Goal: Task Accomplishment & Management: Manage account settings

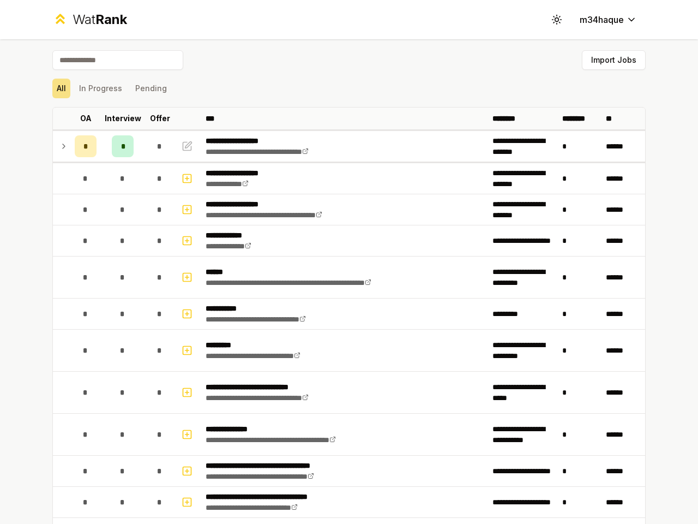
click at [552, 20] on icon at bounding box center [556, 19] width 10 height 10
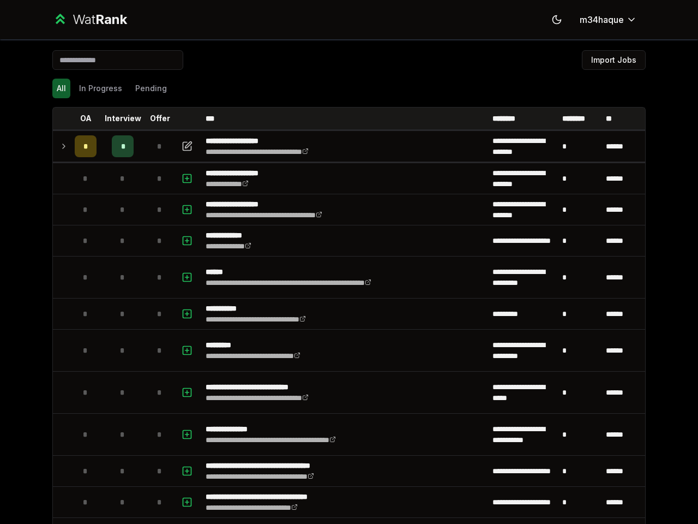
click at [609, 60] on button "Import Jobs" at bounding box center [614, 60] width 64 height 20
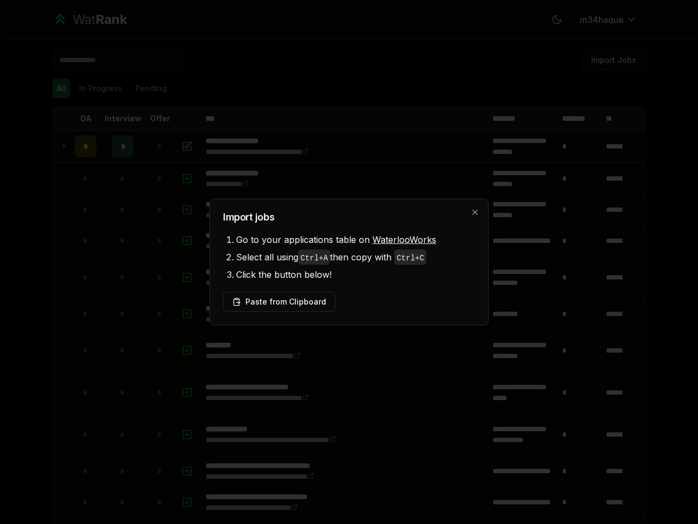
click at [96, 88] on div at bounding box center [349, 262] width 698 height 524
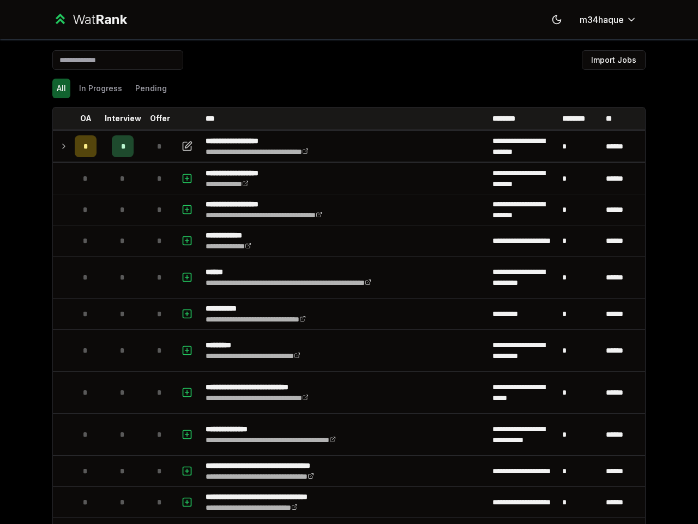
click at [146, 88] on button "Pending" at bounding box center [151, 89] width 40 height 20
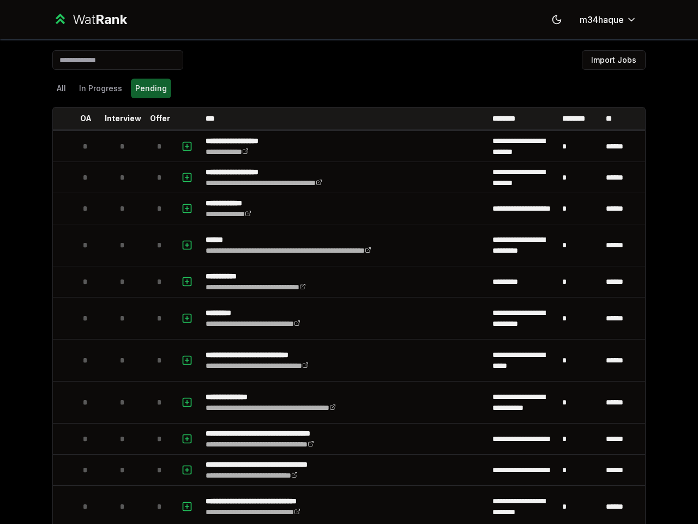
click at [57, 118] on th at bounding box center [61, 118] width 17 height 22
click at [81, 118] on p "OA" at bounding box center [85, 118] width 11 height 11
click at [118, 118] on p "Interview" at bounding box center [123, 118] width 37 height 11
click at [155, 118] on p "Offer" at bounding box center [160, 118] width 20 height 11
click at [184, 118] on th at bounding box center [188, 118] width 26 height 22
